Goal: Task Accomplishment & Management: Use online tool/utility

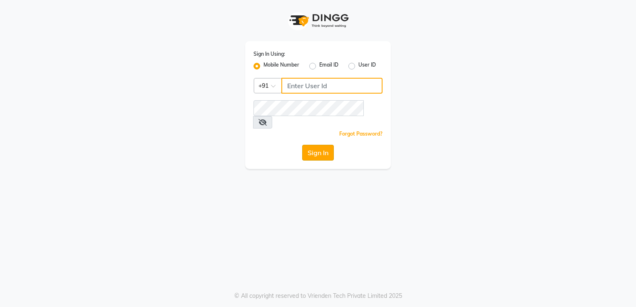
type input "9892657908"
click at [314, 145] on button "Sign In" at bounding box center [318, 153] width 32 height 16
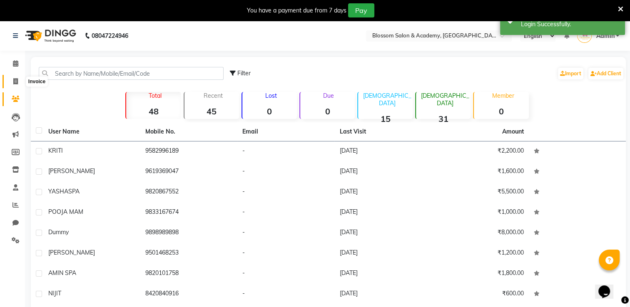
click at [17, 81] on icon at bounding box center [15, 81] width 5 height 6
select select "service"
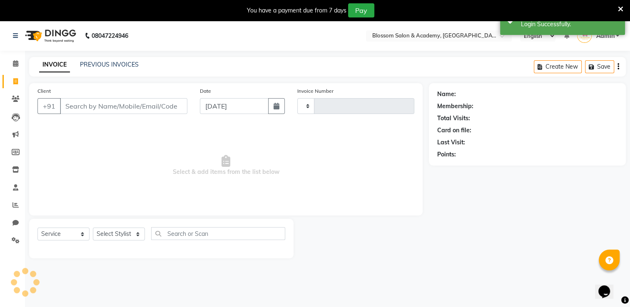
type input "0055"
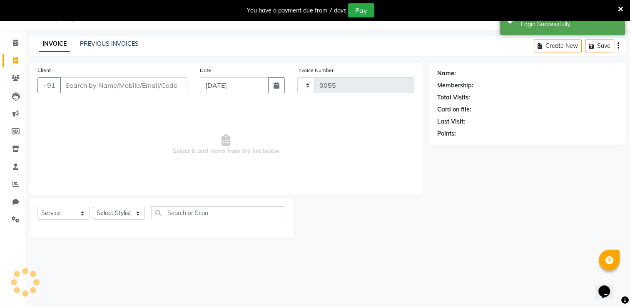
select select "8887"
click at [17, 44] on icon at bounding box center [15, 43] width 5 height 6
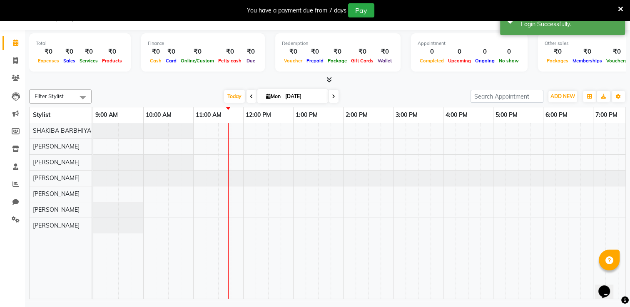
select select "8887"
select select "service"
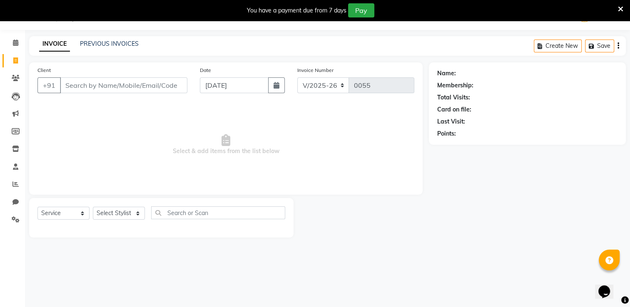
click at [618, 7] on icon at bounding box center [620, 8] width 5 height 7
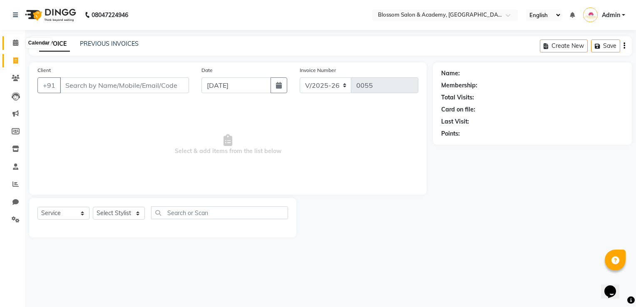
click at [15, 46] on icon at bounding box center [15, 43] width 5 height 6
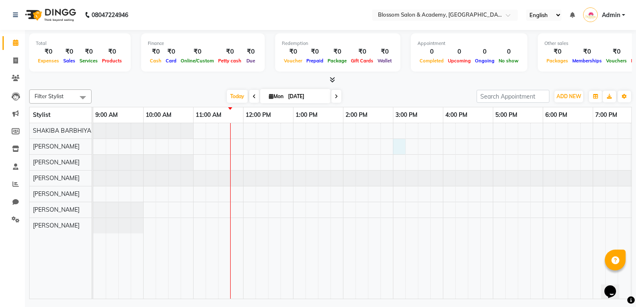
click at [401, 139] on div at bounding box center [443, 211] width 700 height 176
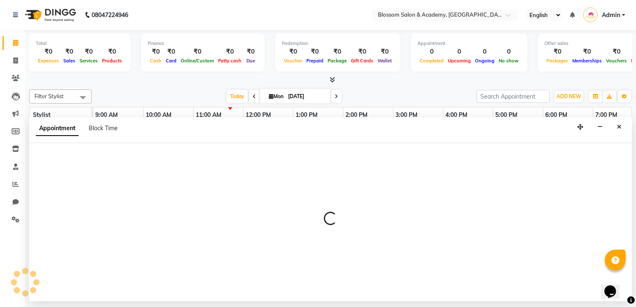
select select "89743"
select select "900"
select select "tentative"
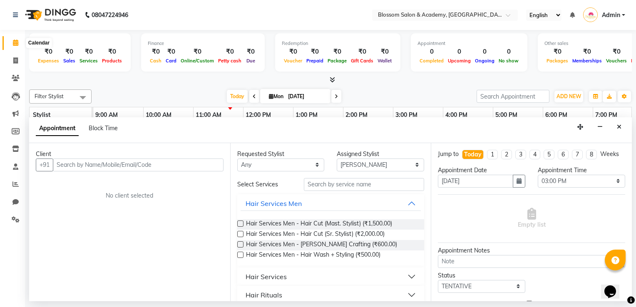
click at [15, 41] on icon at bounding box center [15, 43] width 5 height 6
click at [13, 62] on icon at bounding box center [15, 60] width 5 height 6
select select "service"
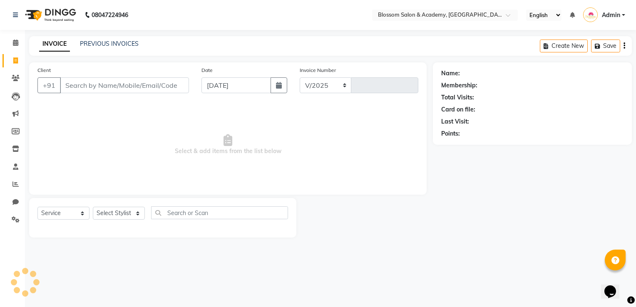
select select "8887"
type input "0055"
click at [12, 42] on span at bounding box center [15, 43] width 15 height 10
